Goal: Task Accomplishment & Management: Use online tool/utility

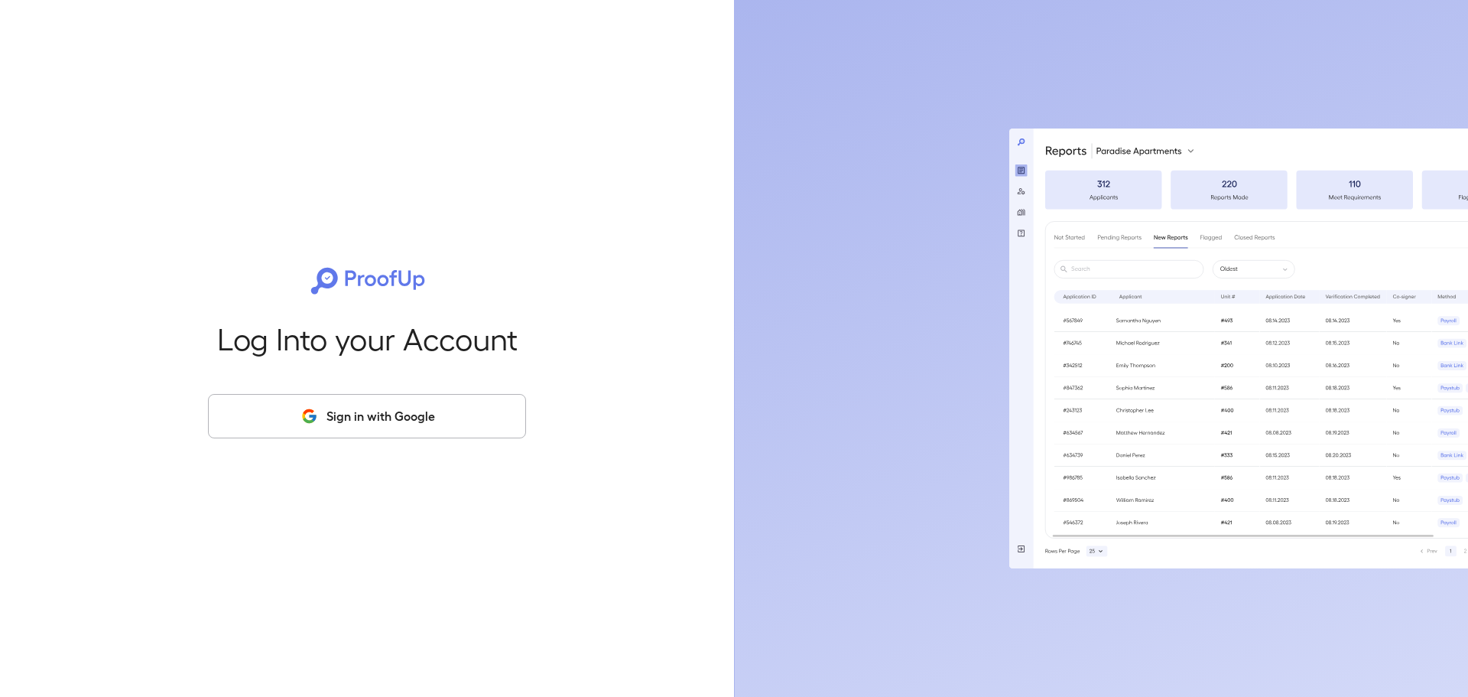
click at [413, 427] on button "Sign in with Google" at bounding box center [367, 416] width 318 height 44
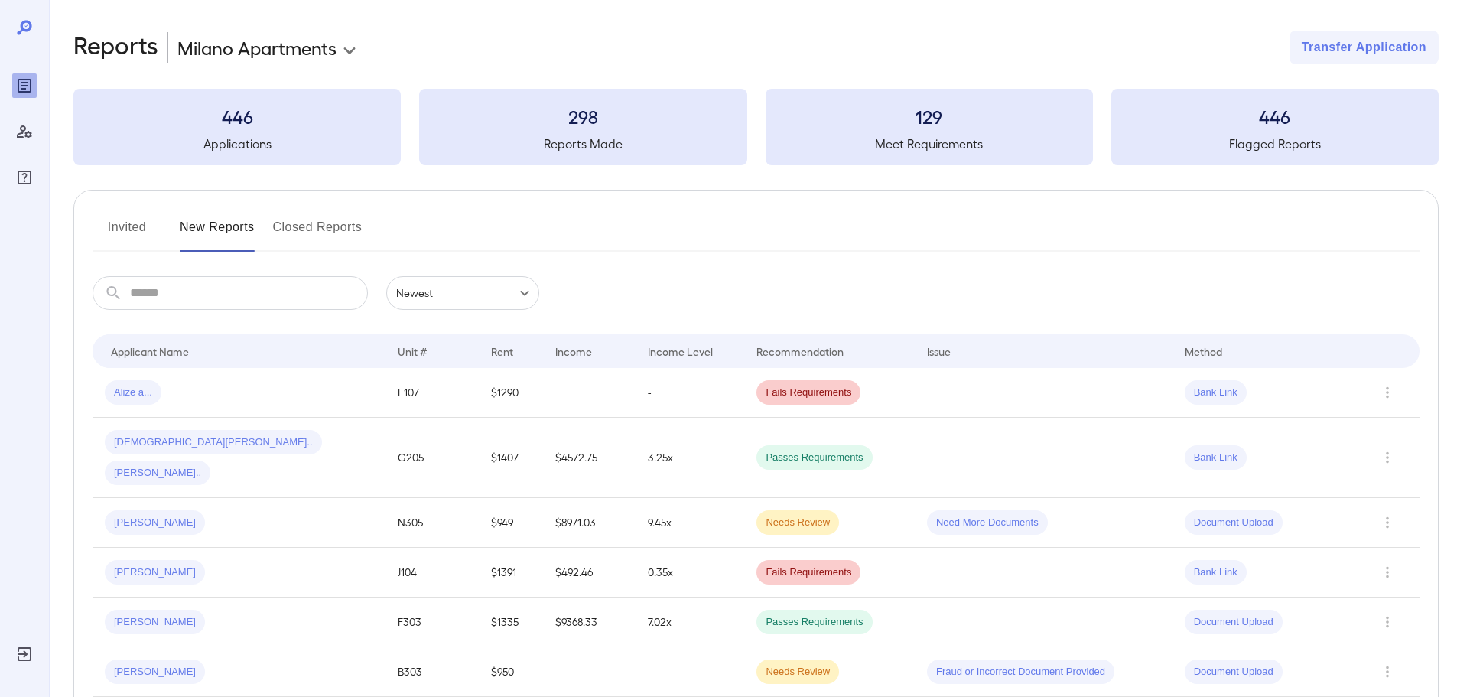
click at [238, 106] on h3 "446" at bounding box center [236, 116] width 327 height 24
click at [212, 284] on input "text" at bounding box center [249, 293] width 238 height 34
click at [145, 220] on button "Invited" at bounding box center [127, 233] width 69 height 37
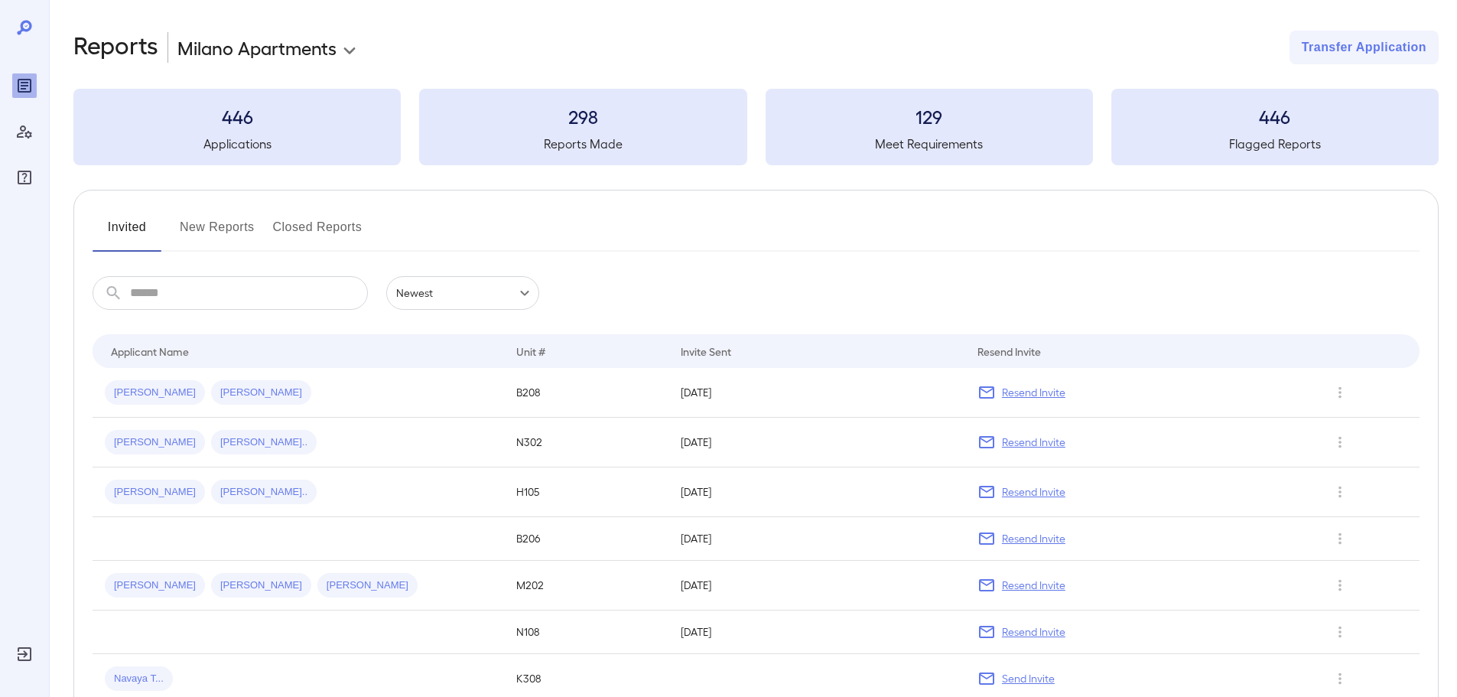
click at [223, 226] on button "New Reports" at bounding box center [217, 233] width 75 height 37
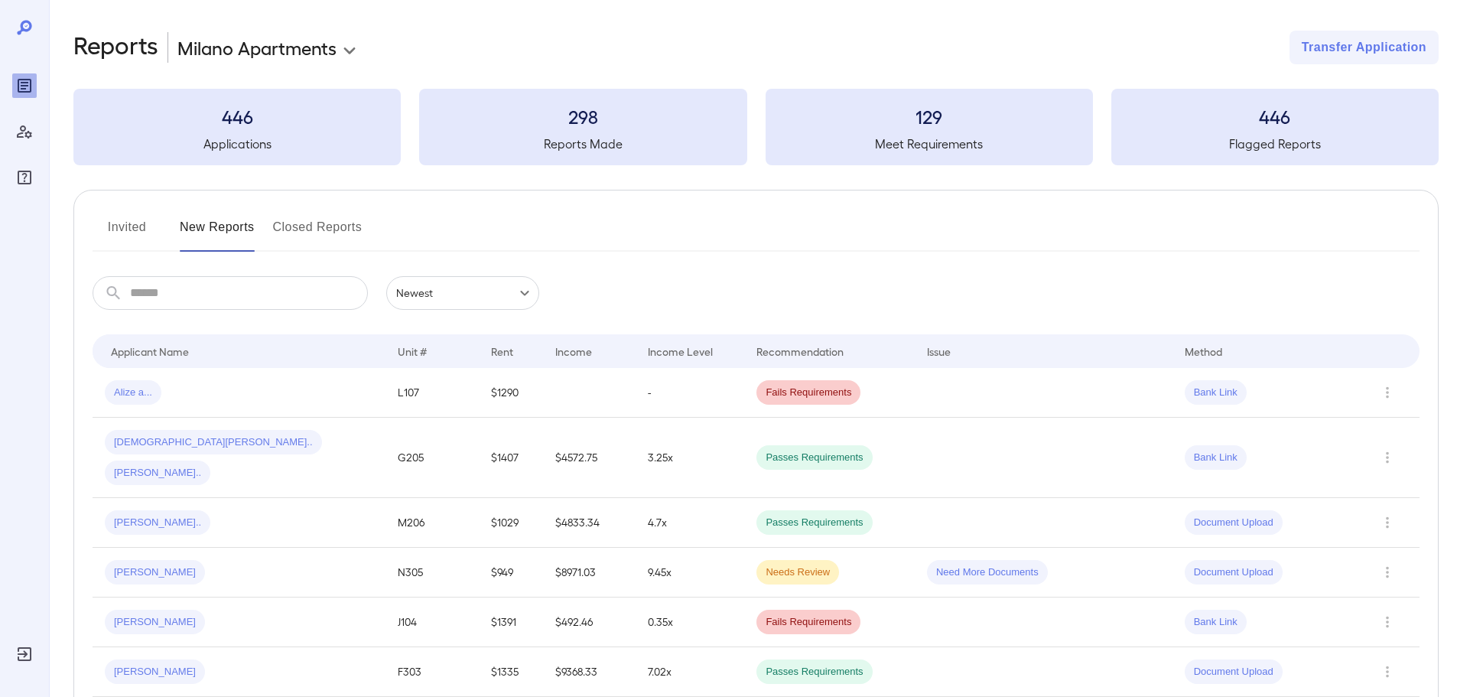
click at [302, 294] on input "text" at bounding box center [249, 293] width 238 height 34
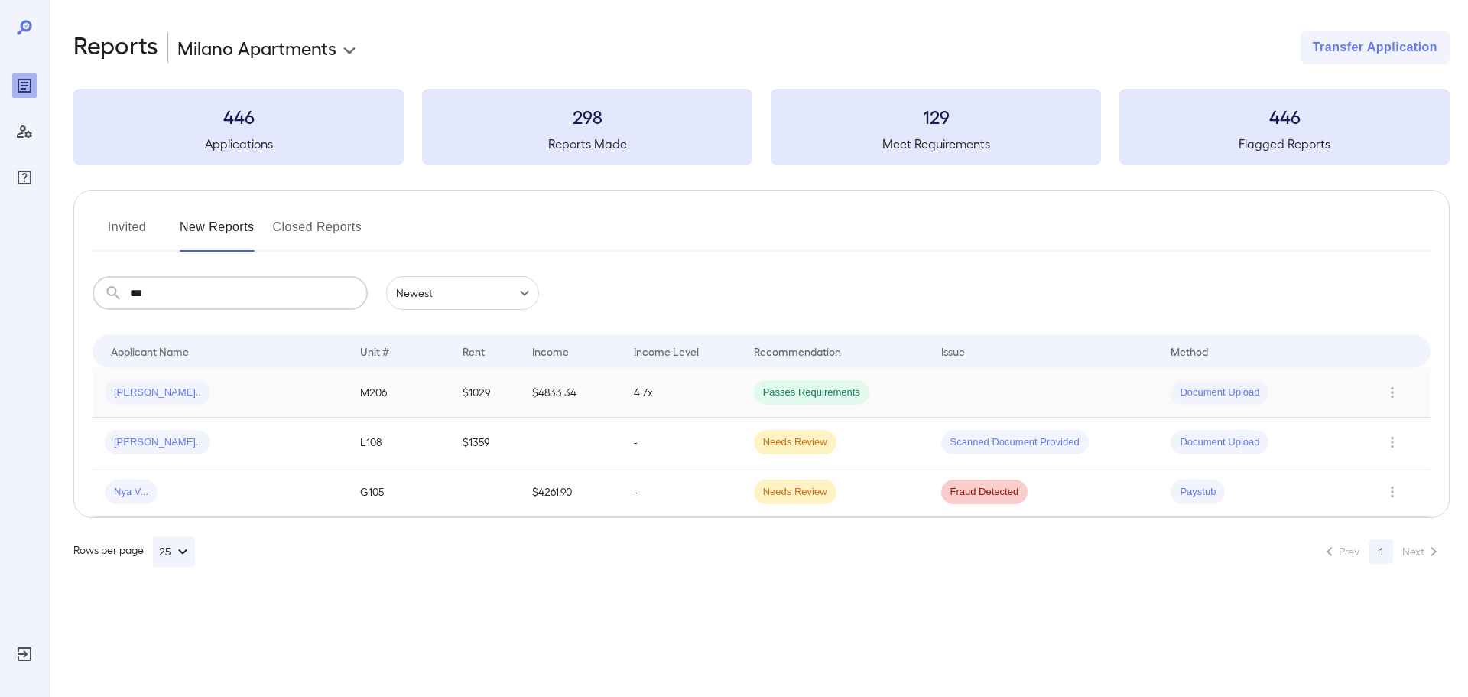
type input "***"
click at [126, 398] on span "[PERSON_NAME].." at bounding box center [158, 392] width 106 height 15
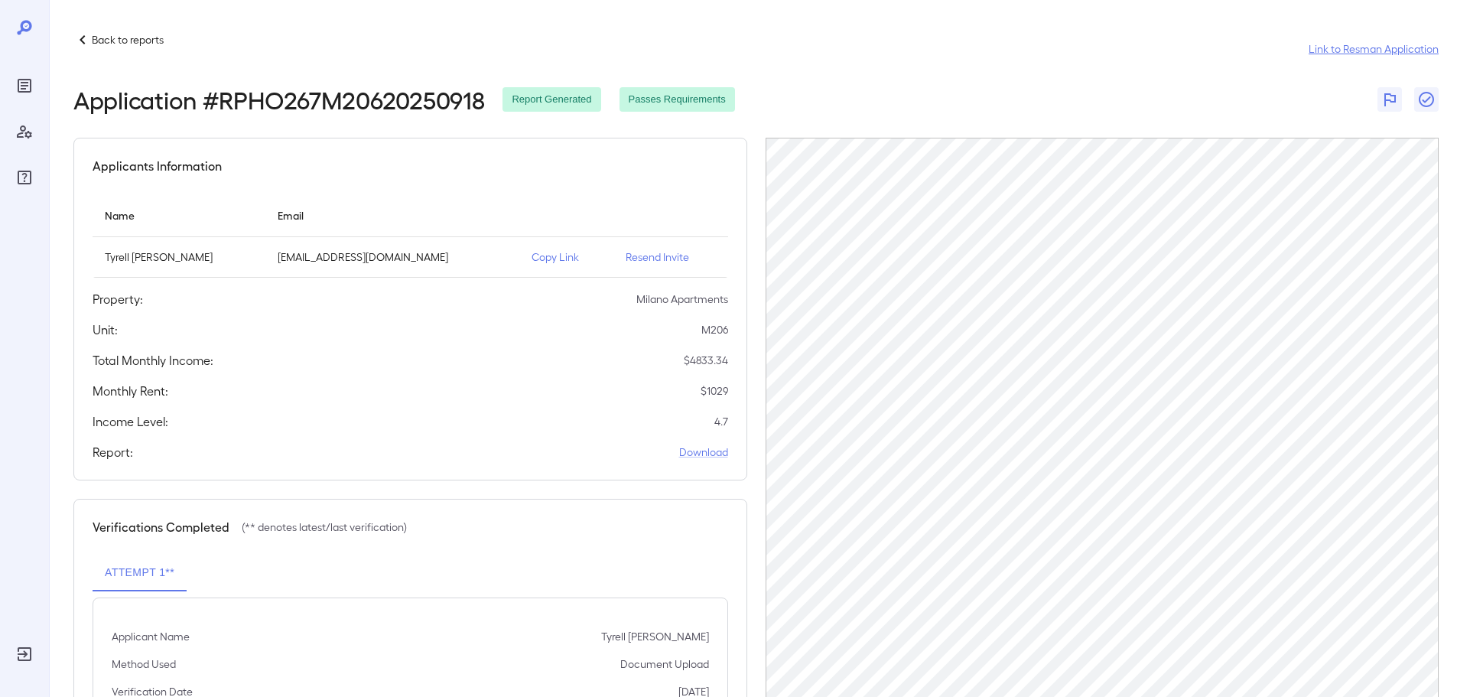
click at [1395, 50] on link "Link to Resman Application" at bounding box center [1373, 48] width 130 height 15
